Goal: Information Seeking & Learning: Understand process/instructions

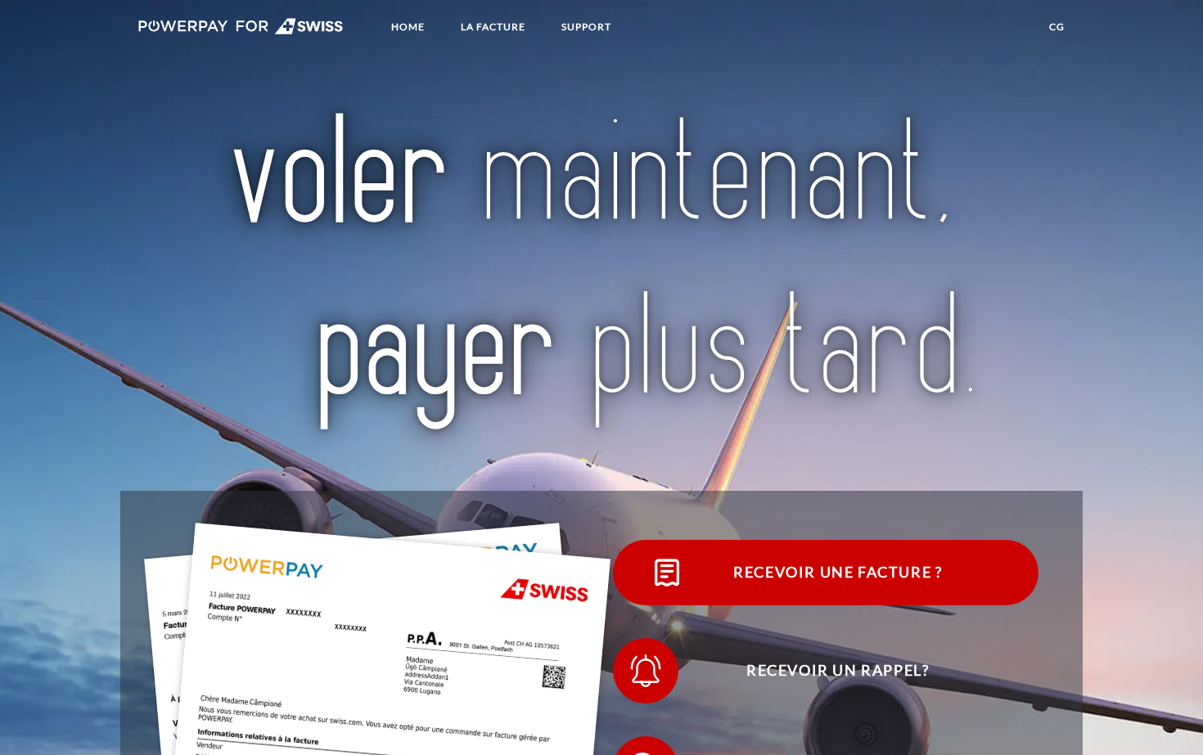
click at [712, 574] on span "Recevoir une facture ?" at bounding box center [838, 572] width 401 height 65
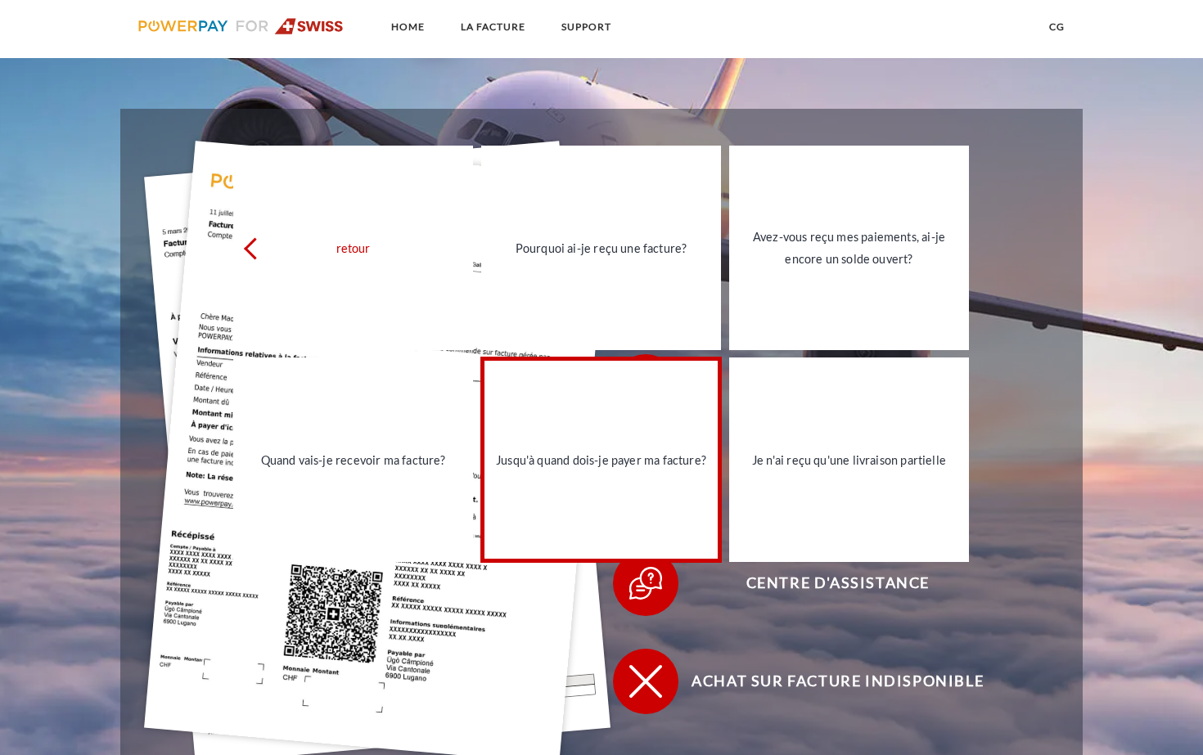
scroll to position [417, 0]
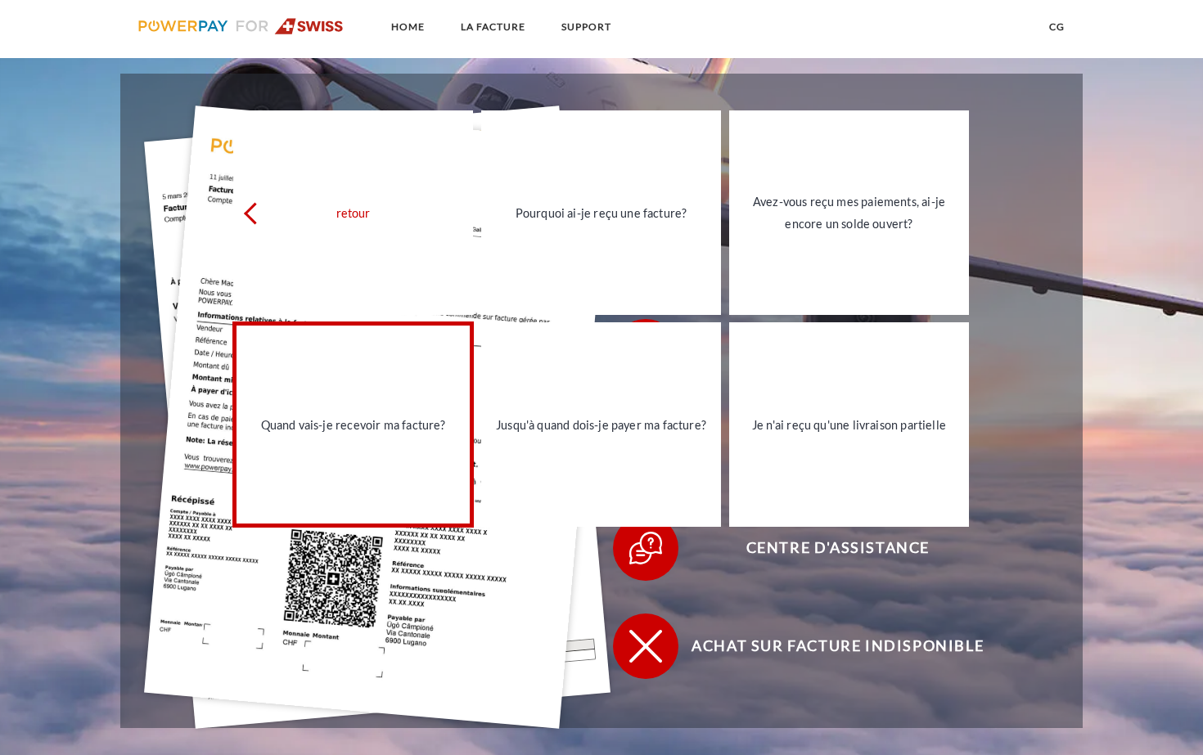
click at [417, 433] on div "Quand vais-je recevoir ma facture?" at bounding box center [353, 424] width 220 height 22
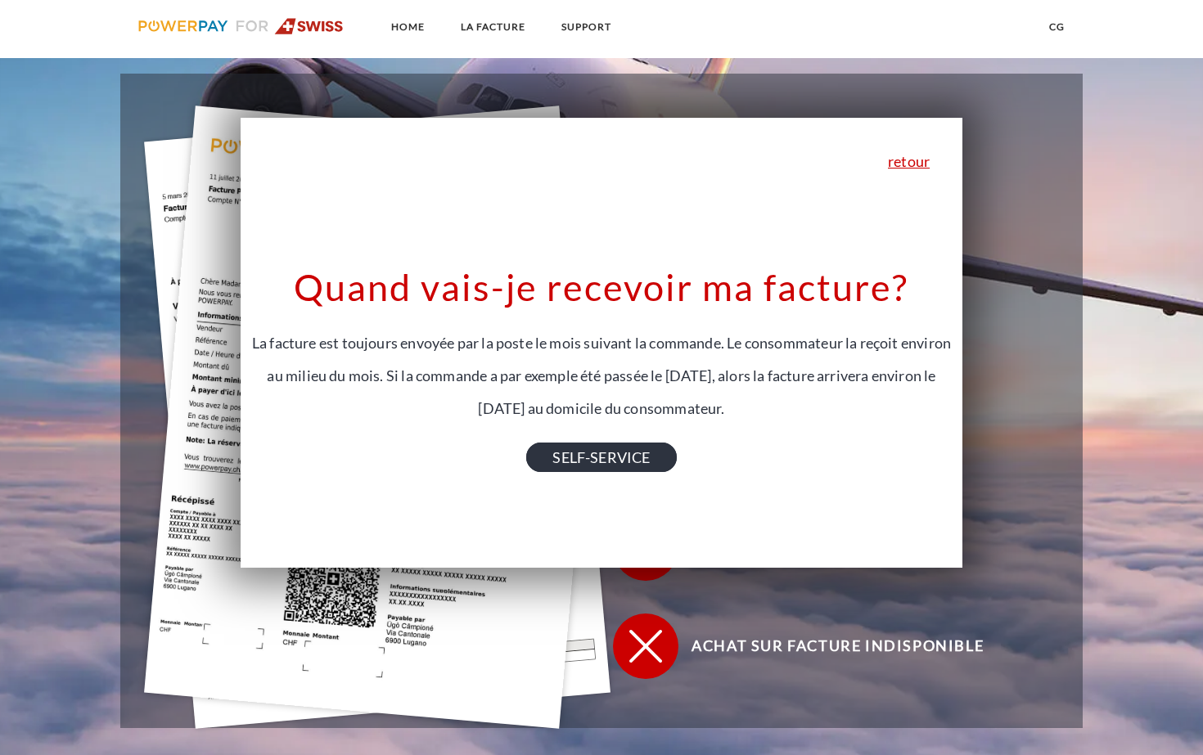
click at [602, 455] on link "SELF-SERVICE" at bounding box center [601, 457] width 150 height 29
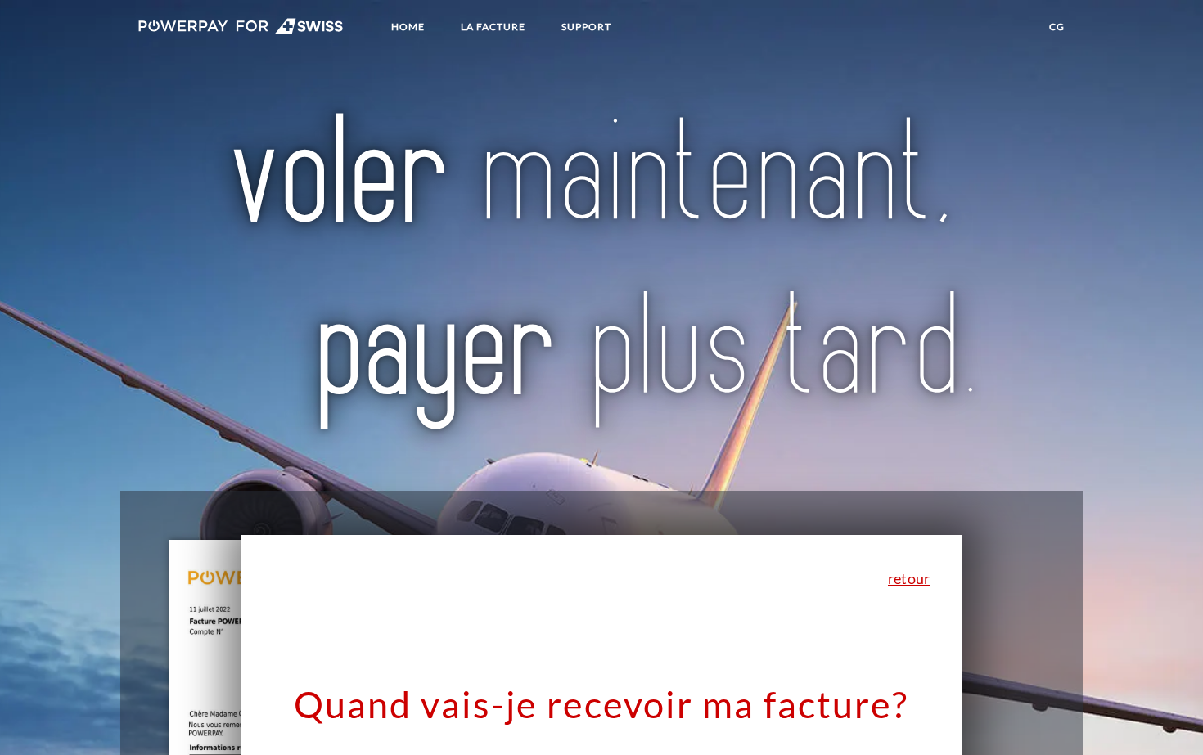
scroll to position [0, 0]
click at [900, 579] on link "retour" at bounding box center [909, 578] width 42 height 15
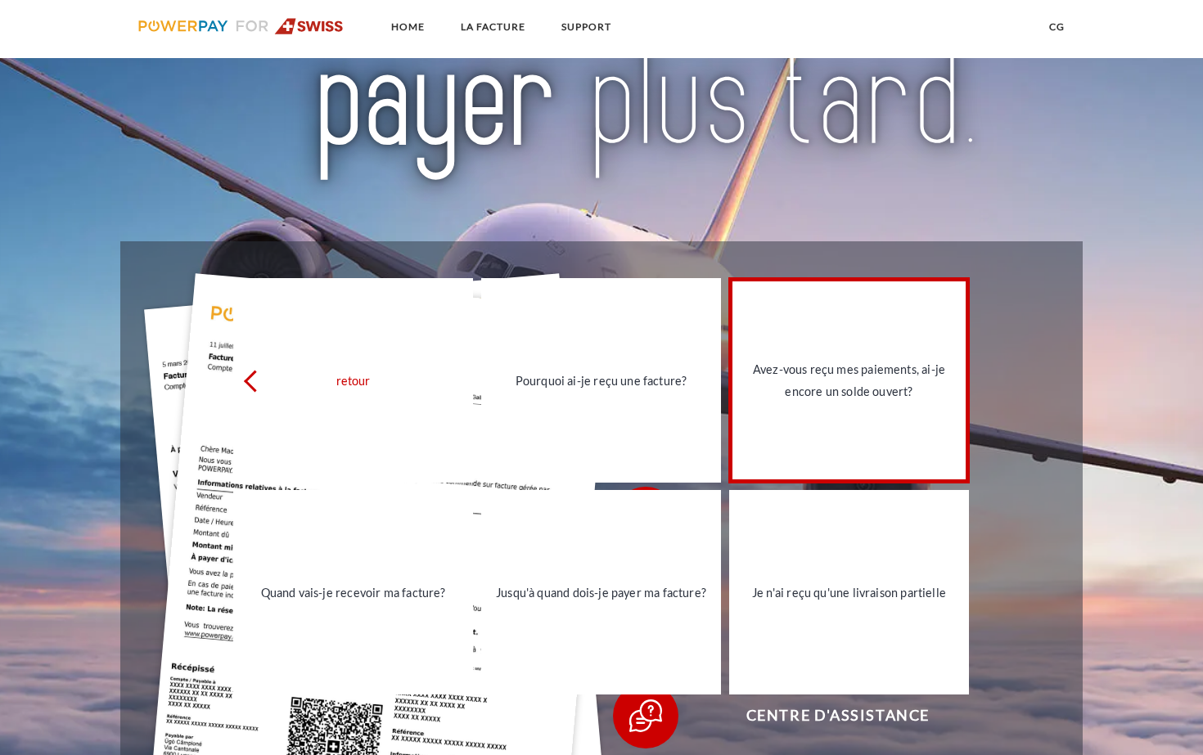
scroll to position [370, 0]
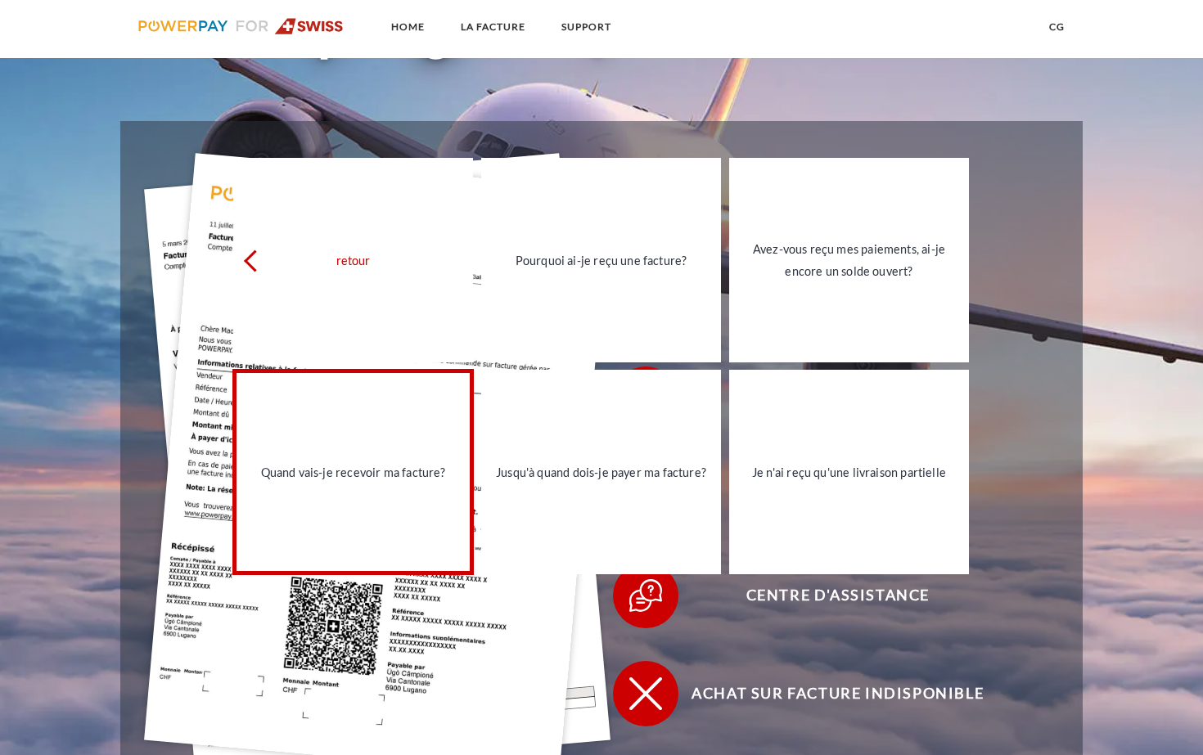
click at [440, 494] on link "Quand vais-je recevoir ma facture?" at bounding box center [353, 472] width 240 height 205
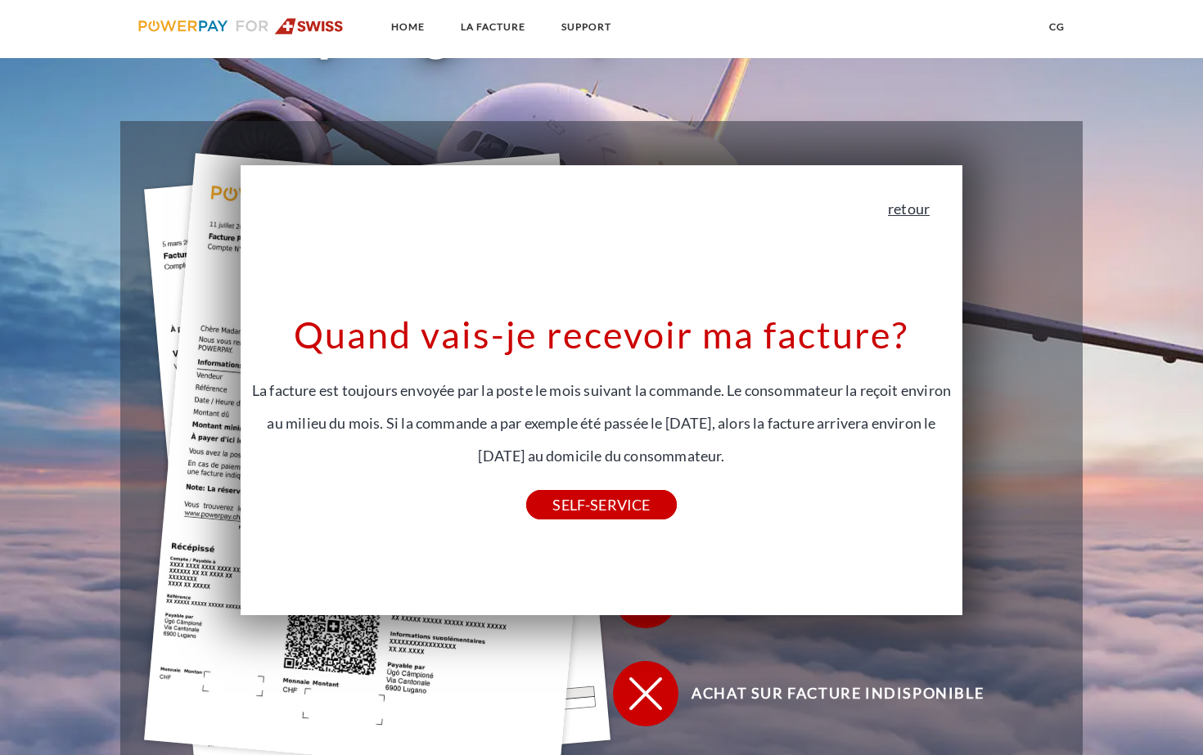
click at [906, 214] on link "retour" at bounding box center [909, 208] width 42 height 15
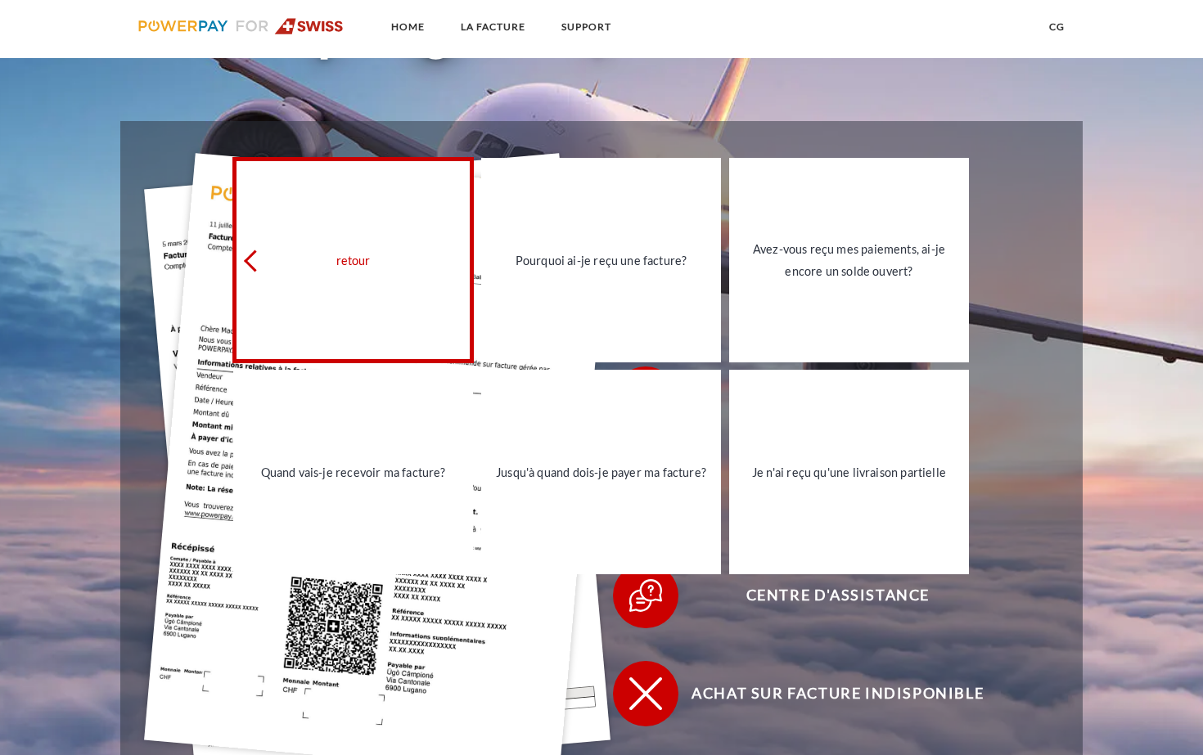
click at [250, 248] on link "retour" at bounding box center [353, 260] width 240 height 205
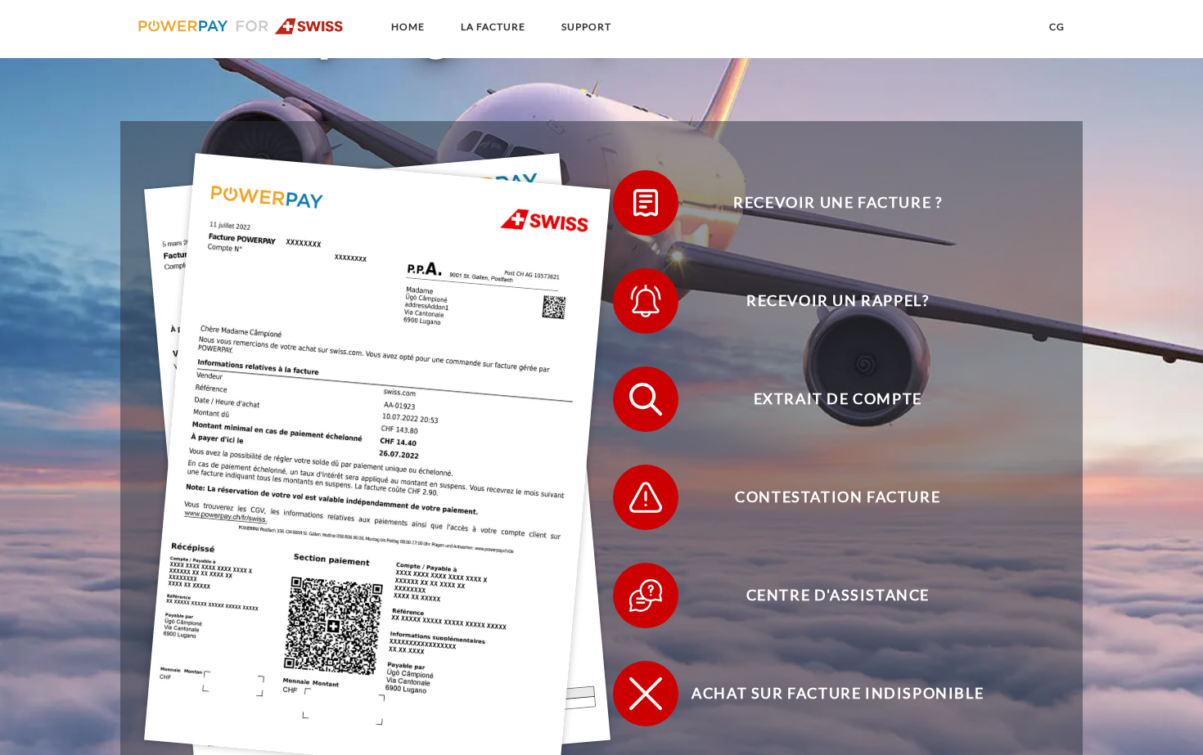
scroll to position [379, 0]
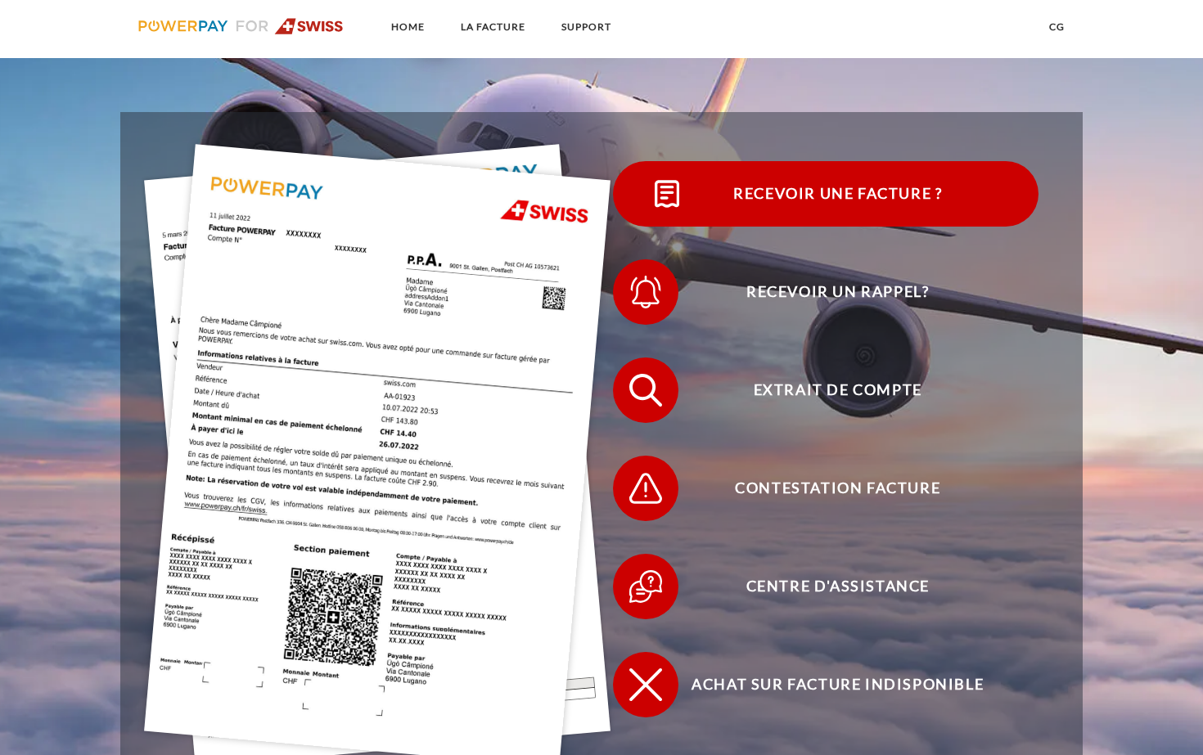
click at [783, 201] on span "Recevoir une facture ?" at bounding box center [838, 193] width 401 height 65
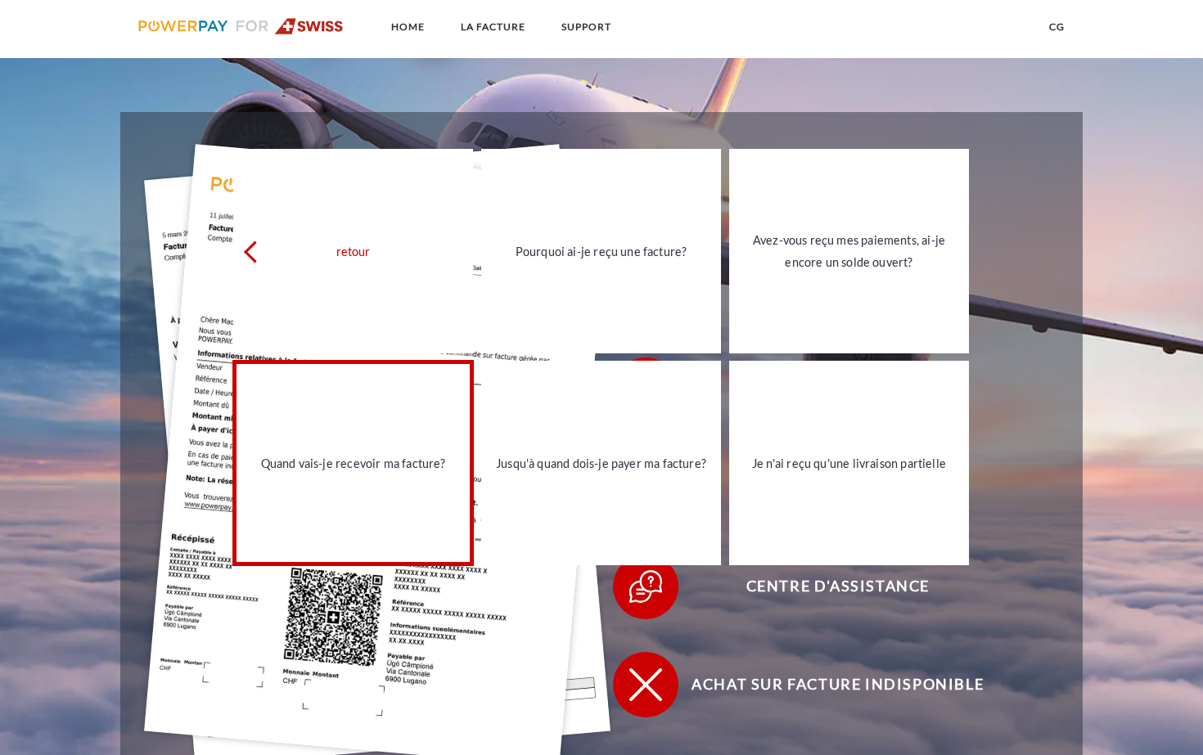
click at [429, 487] on link "Quand vais-je recevoir ma facture?" at bounding box center [353, 463] width 240 height 205
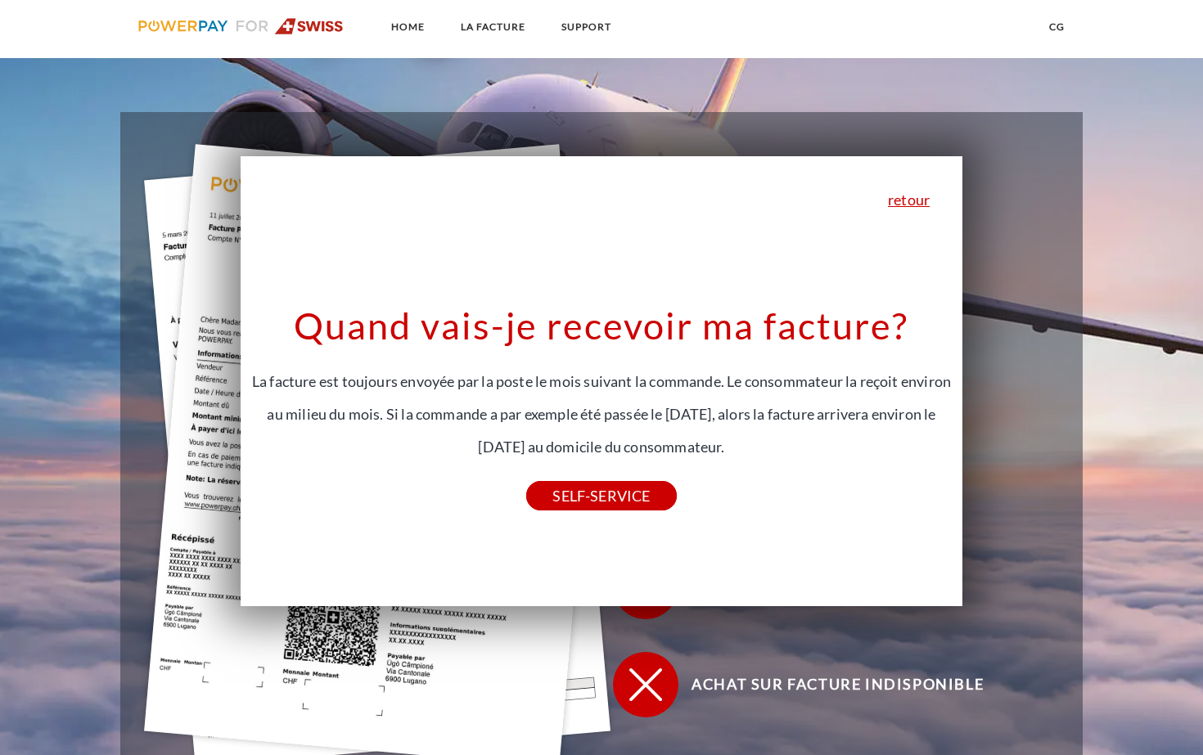
click at [902, 214] on div "retour Pourquoi ai-je reçu une facture? POWERPAY est le prestataire de facturat…" at bounding box center [602, 381] width 722 height 450
click at [904, 207] on link "retour" at bounding box center [909, 199] width 42 height 15
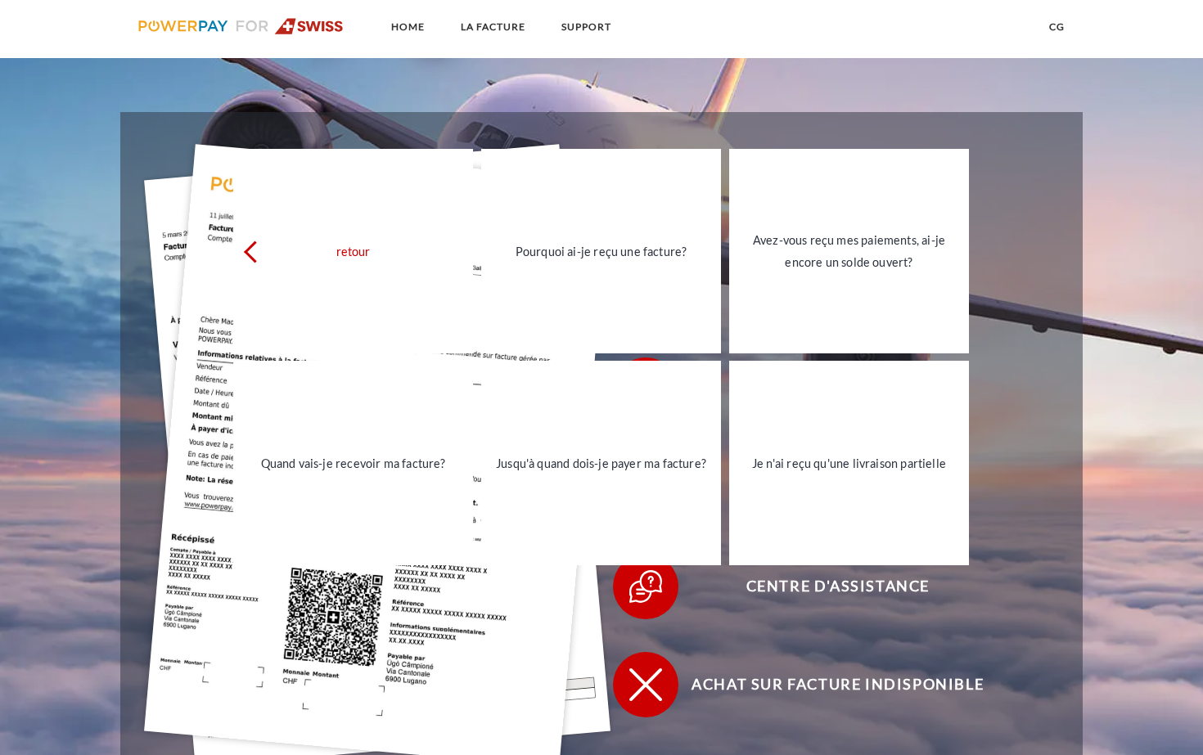
click at [1016, 160] on div "Recevoir une facture ?" at bounding box center [826, 194] width 449 height 98
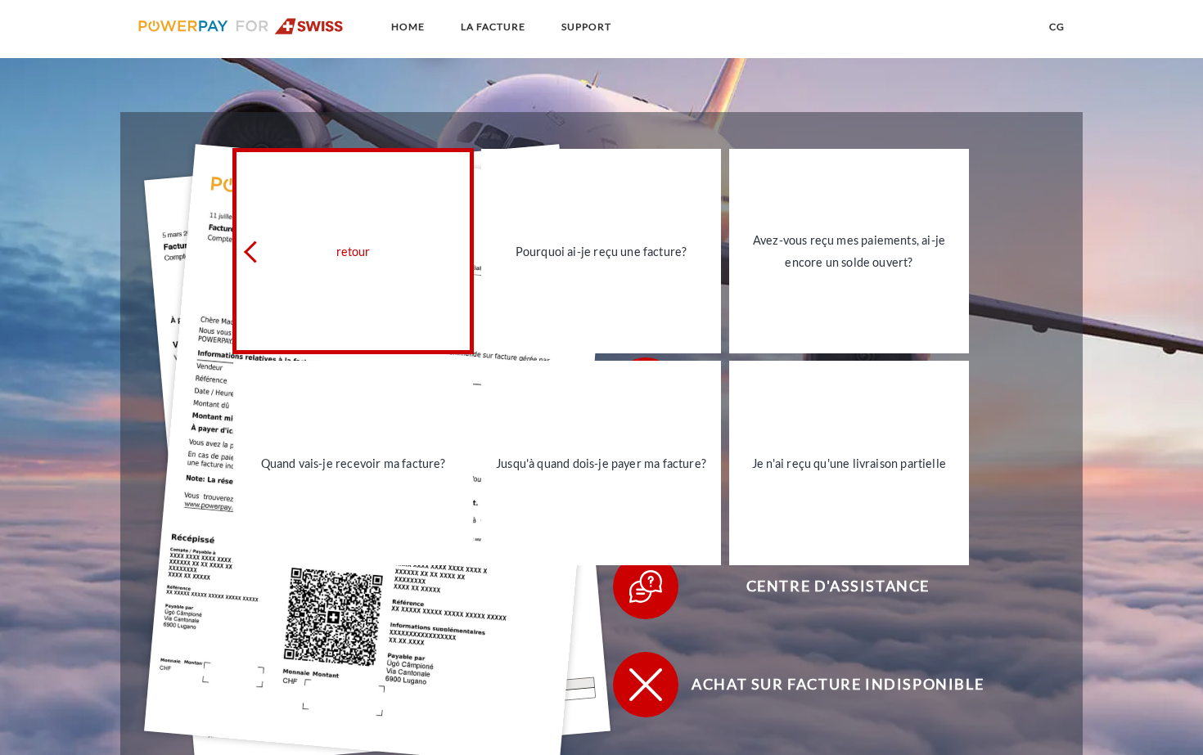
click at [240, 238] on link "retour" at bounding box center [353, 251] width 240 height 205
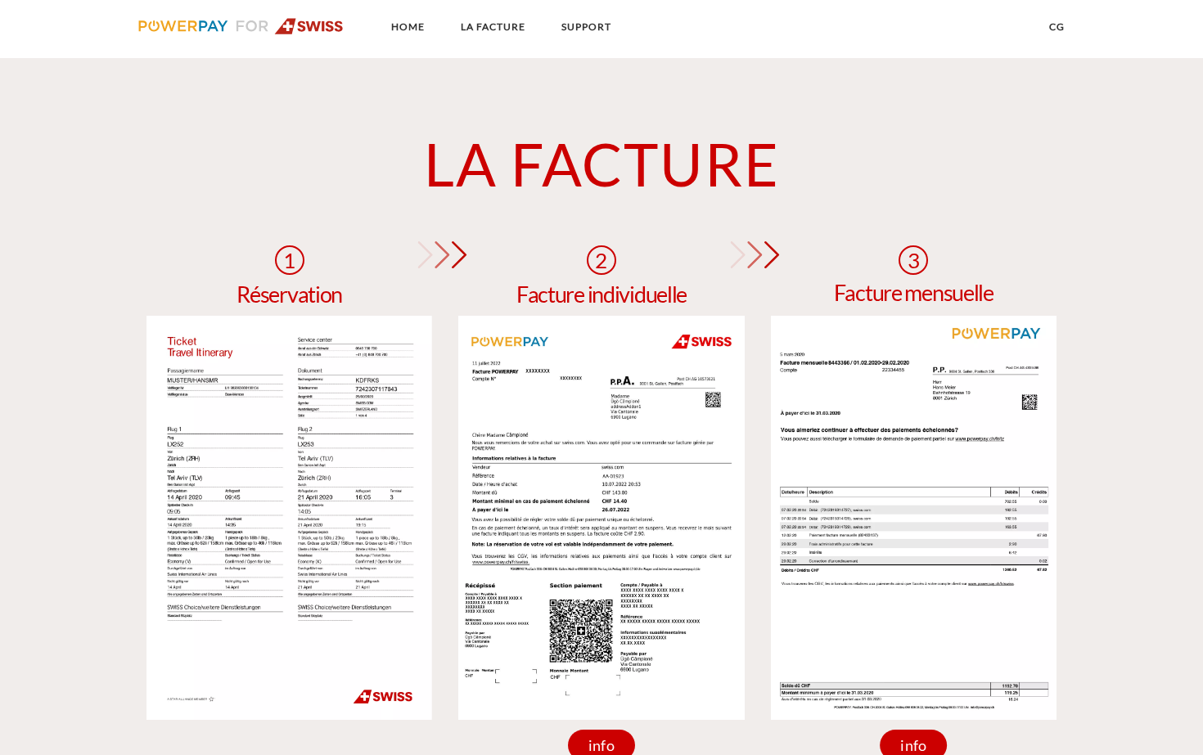
scroll to position [1190, 0]
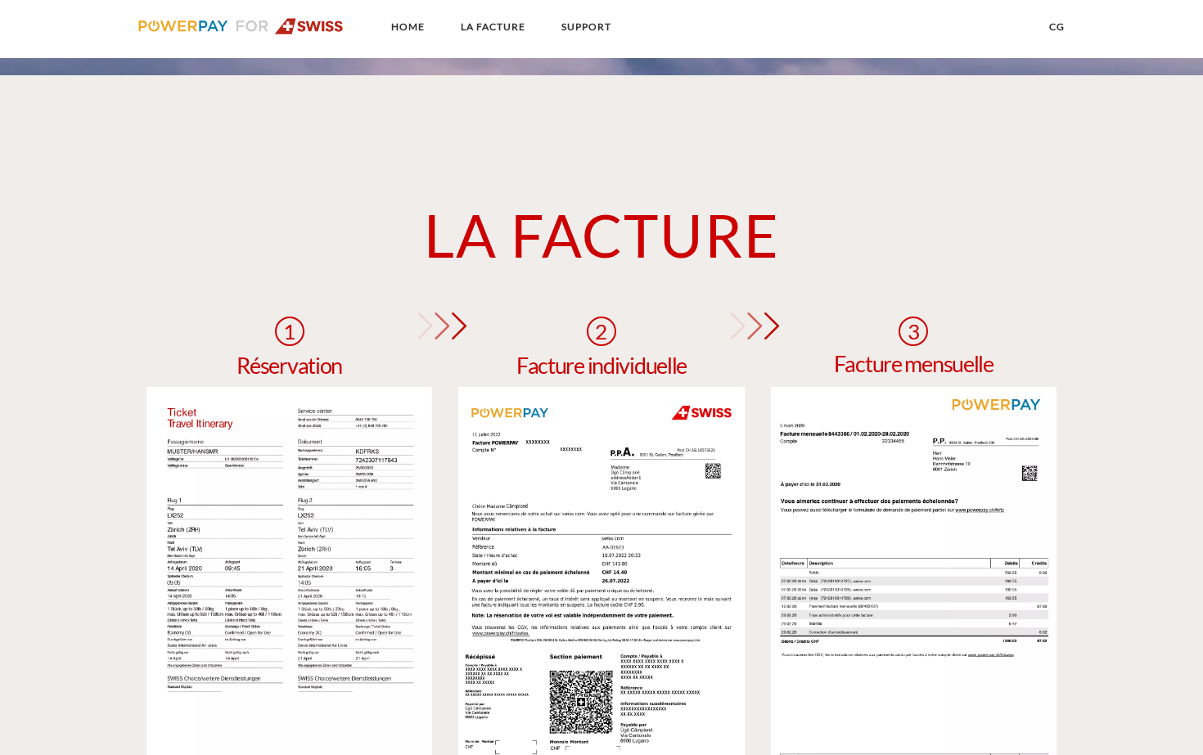
click at [886, 368] on h4 "Facture mensuelle" at bounding box center [914, 364] width 160 height 22
click at [916, 326] on div "3" at bounding box center [913, 331] width 29 height 29
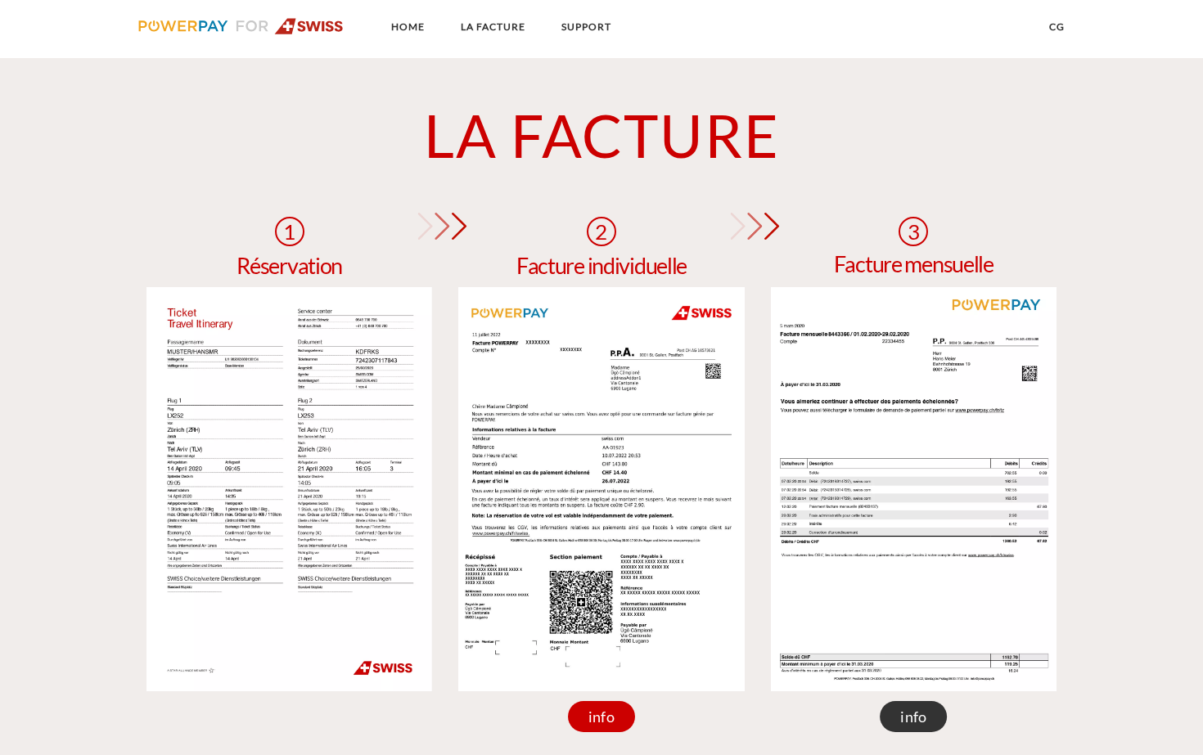
scroll to position [1666, 0]
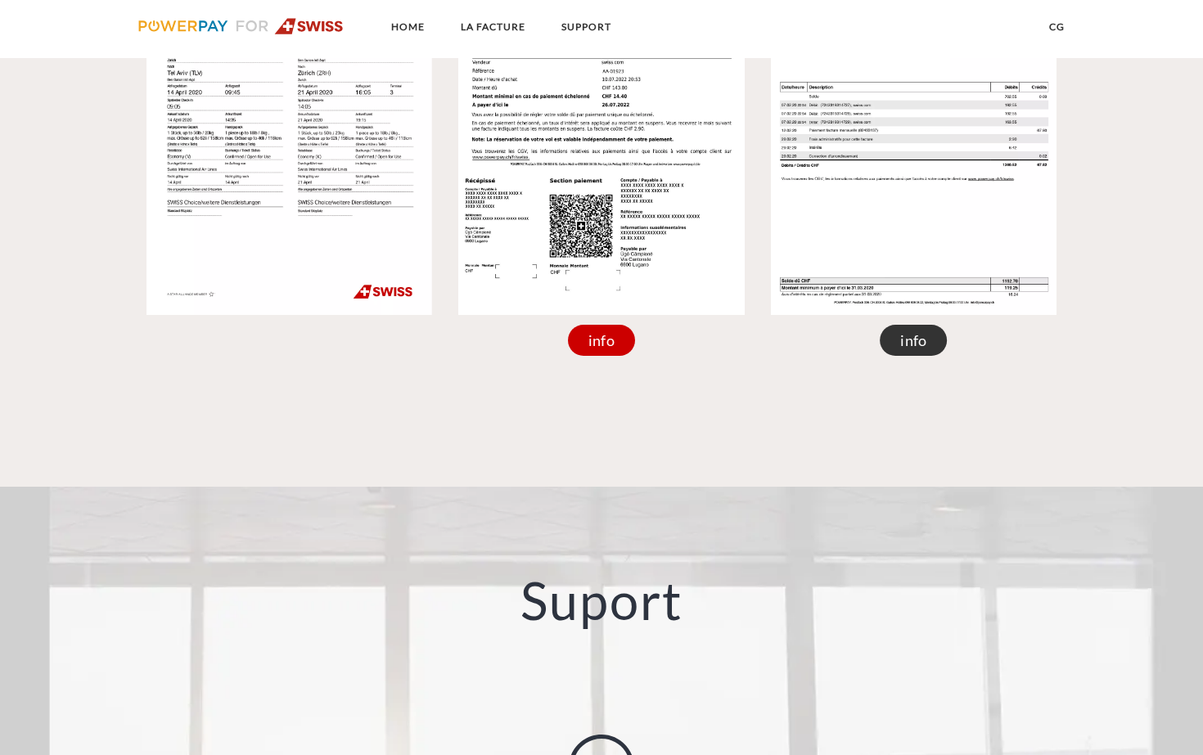
click at [924, 338] on div "info" at bounding box center [913, 340] width 67 height 31
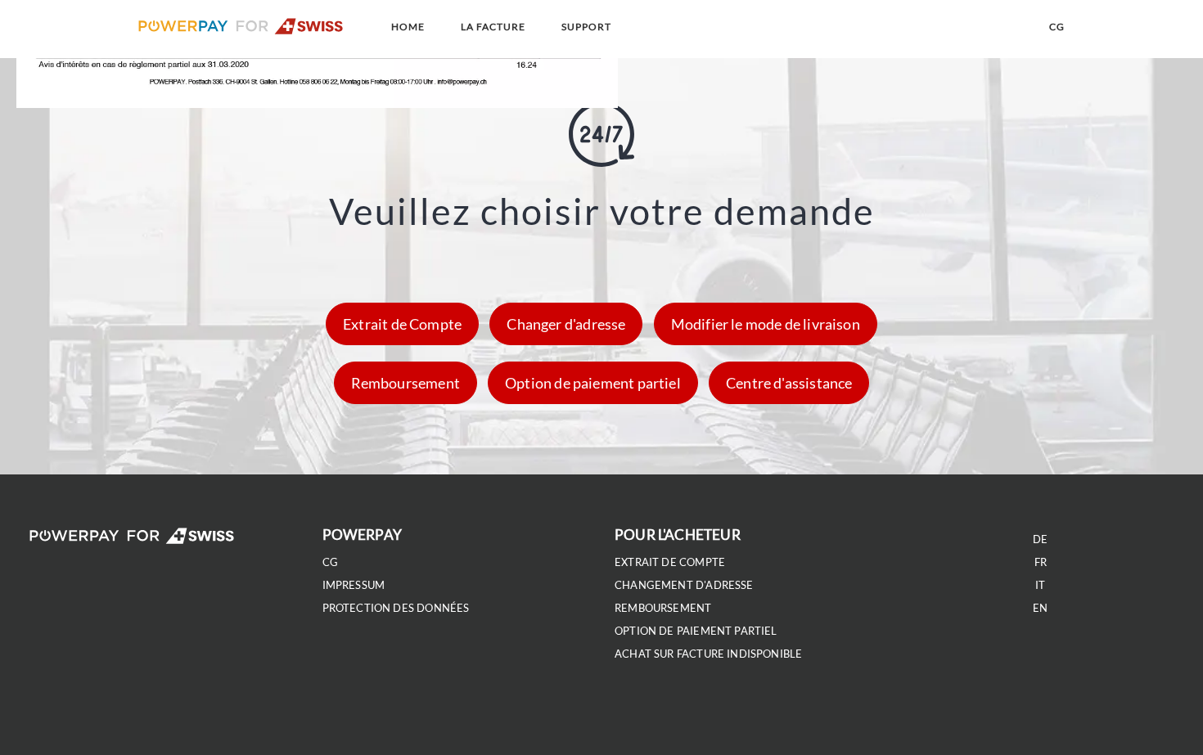
scroll to position [2261, 0]
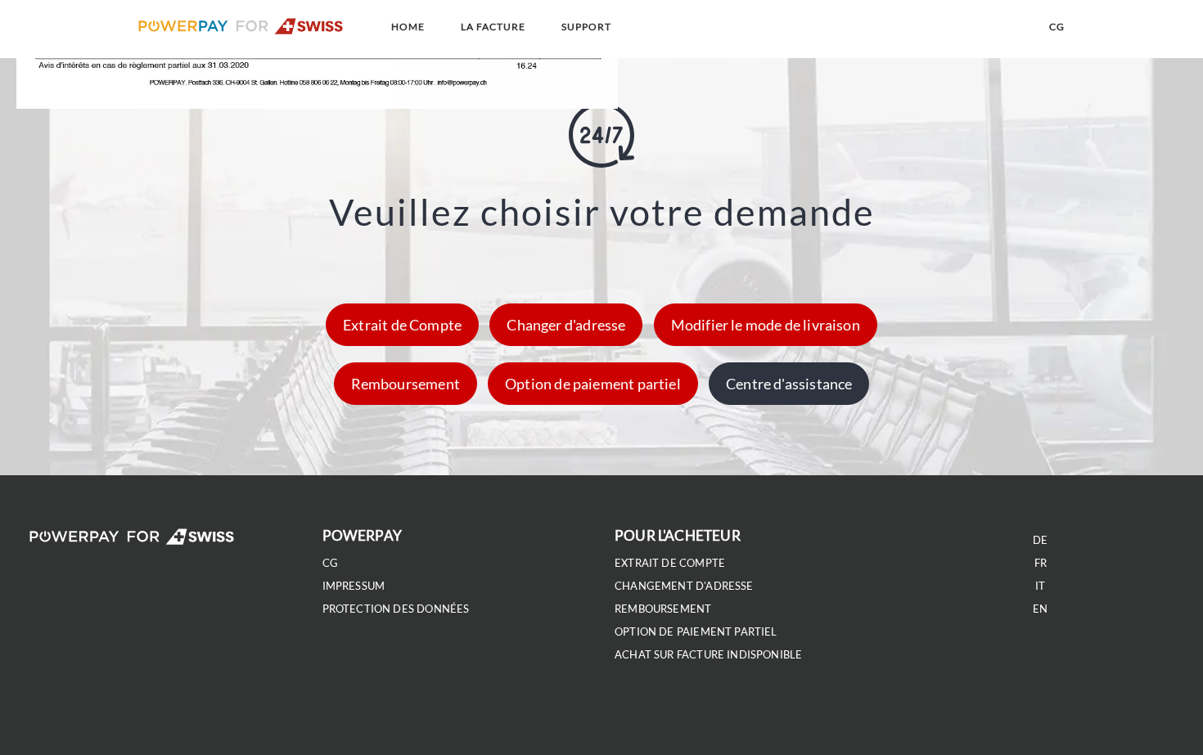
click at [746, 402] on div "Centre d'assistance" at bounding box center [789, 384] width 160 height 43
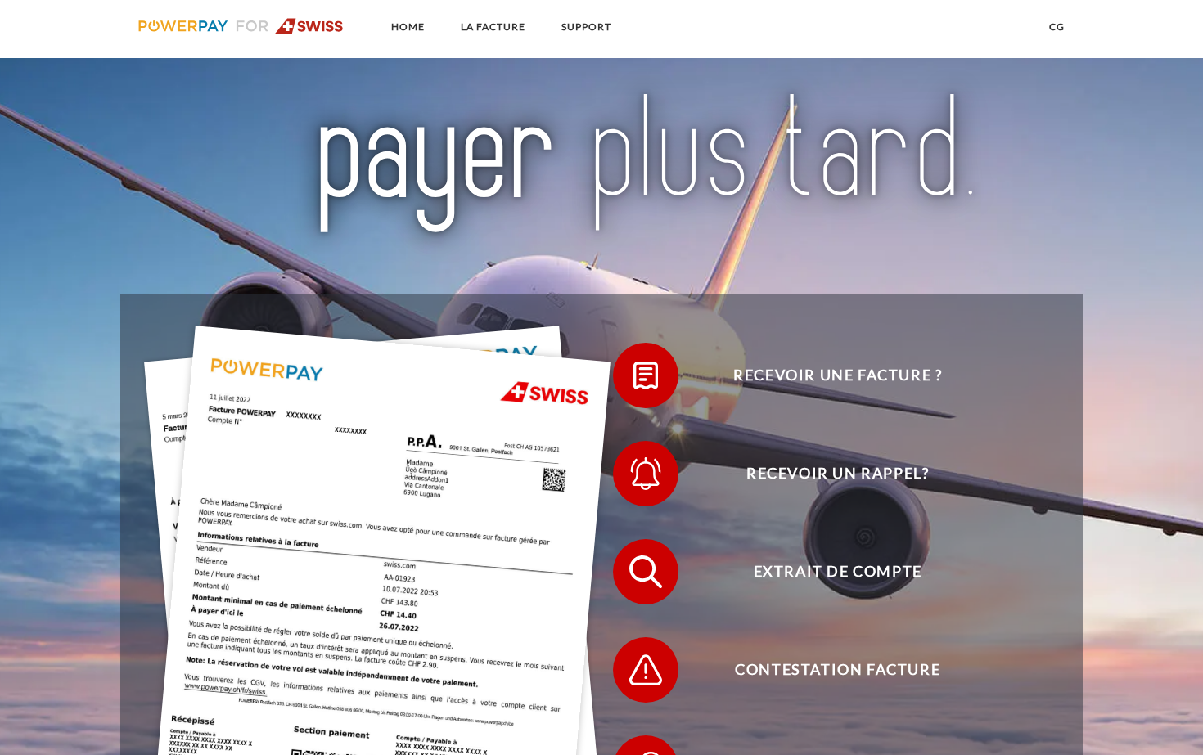
scroll to position [266, 0]
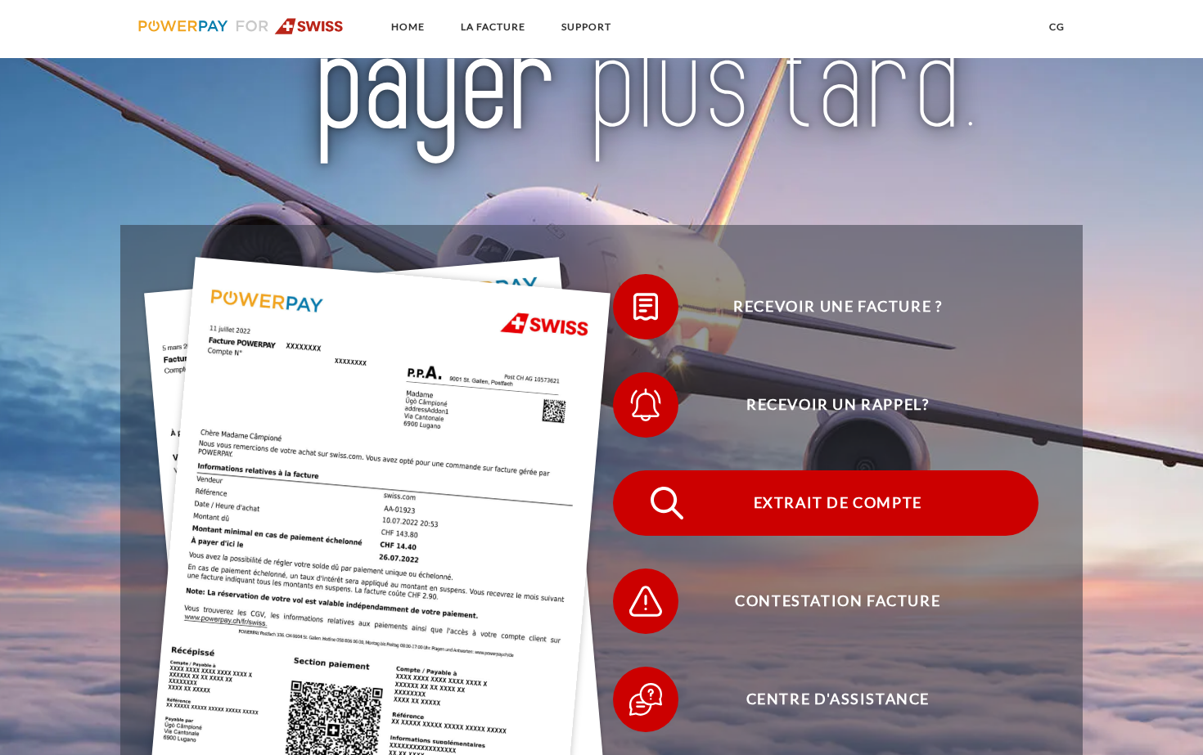
click at [659, 506] on img at bounding box center [667, 503] width 41 height 41
